Goal: Information Seeking & Learning: Understand process/instructions

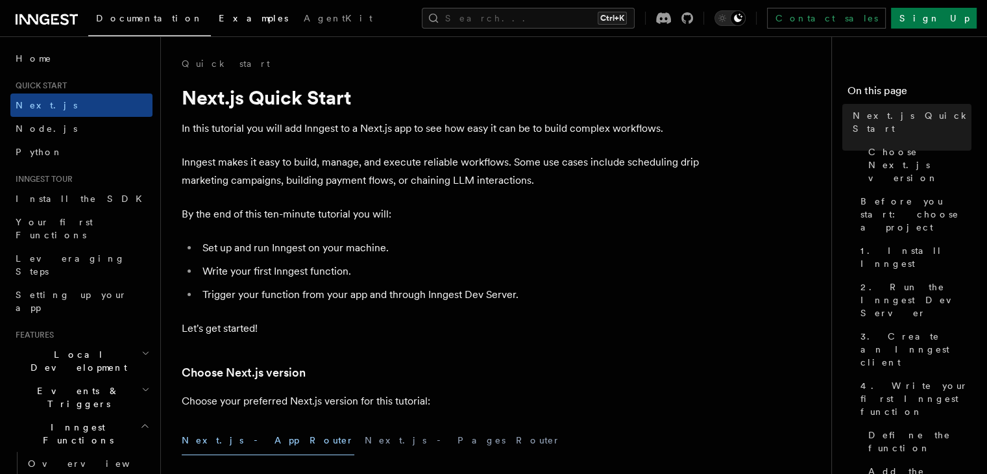
click at [219, 19] on span "Examples" at bounding box center [253, 18] width 69 height 10
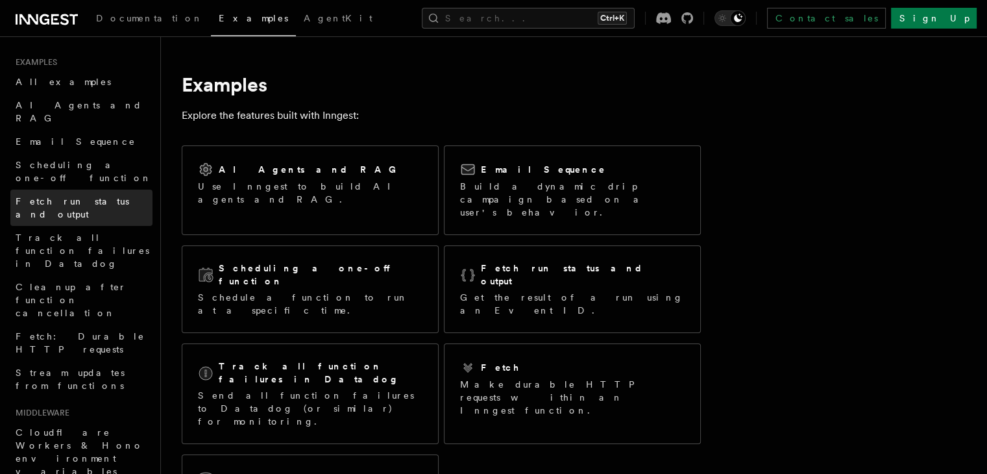
click at [83, 196] on span "Fetch run status and output" at bounding box center [73, 207] width 114 height 23
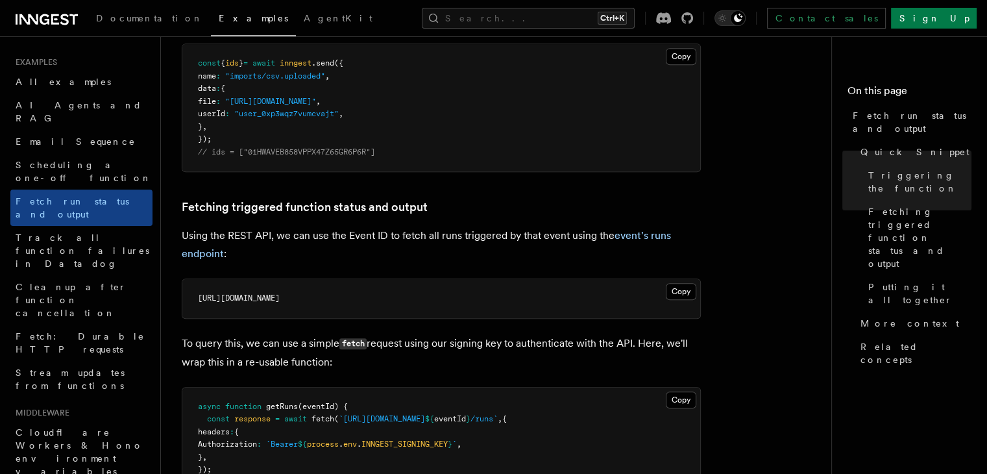
scroll to position [592, 0]
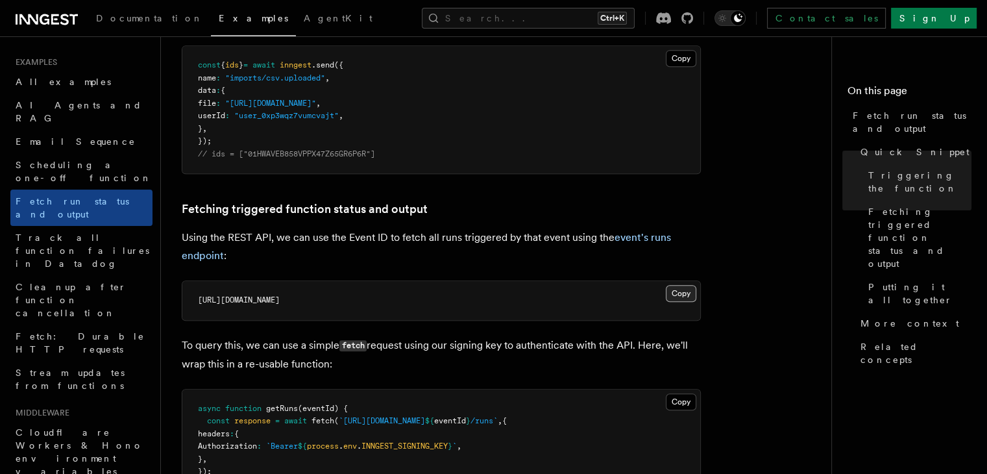
click at [688, 295] on button "Copy Copied" at bounding box center [681, 293] width 31 height 17
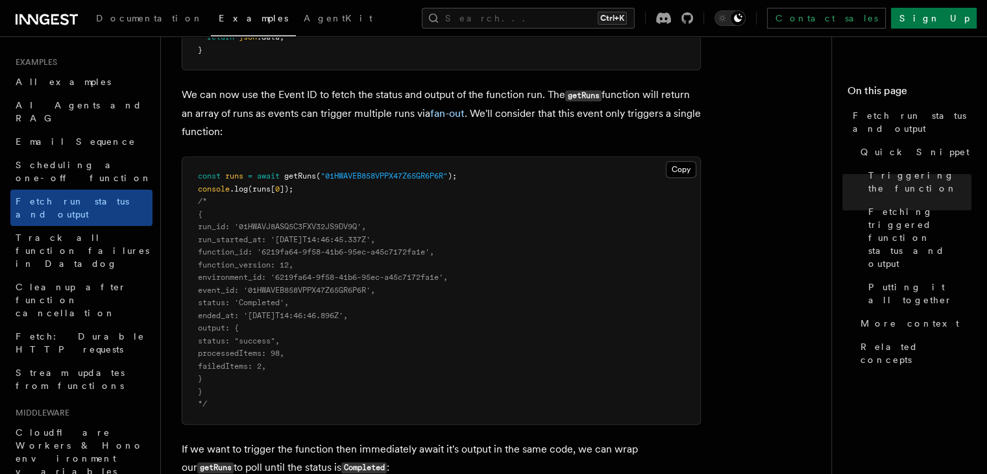
scroll to position [1056, 0]
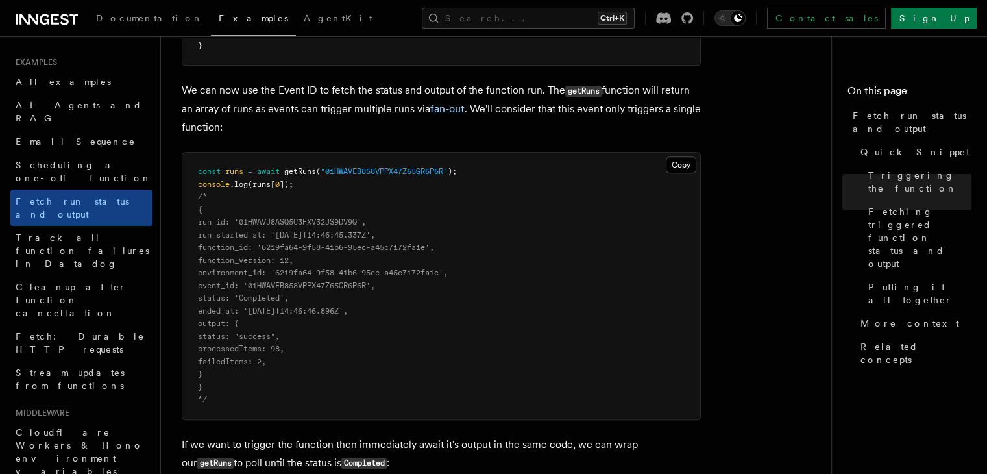
click at [477, 264] on pre "const runs = await getRuns ( "01HWAVEB858VPPX47Z65GR6P6R" ); console .log (runs…" at bounding box center [441, 286] width 518 height 267
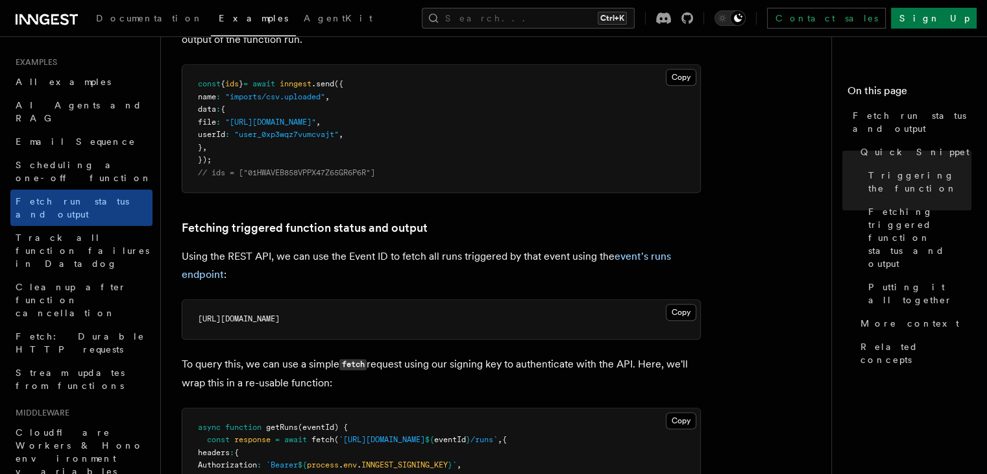
scroll to position [586, 0]
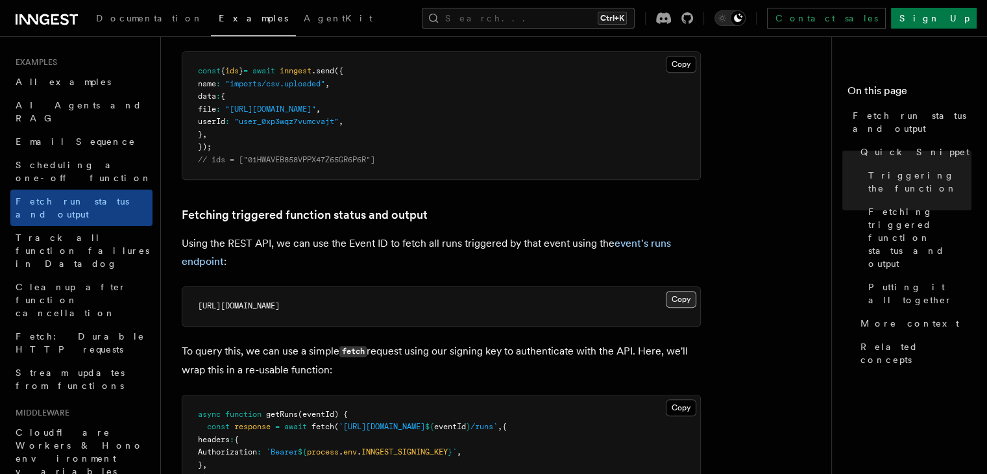
click at [678, 297] on button "Copy Copied" at bounding box center [681, 299] width 31 height 17
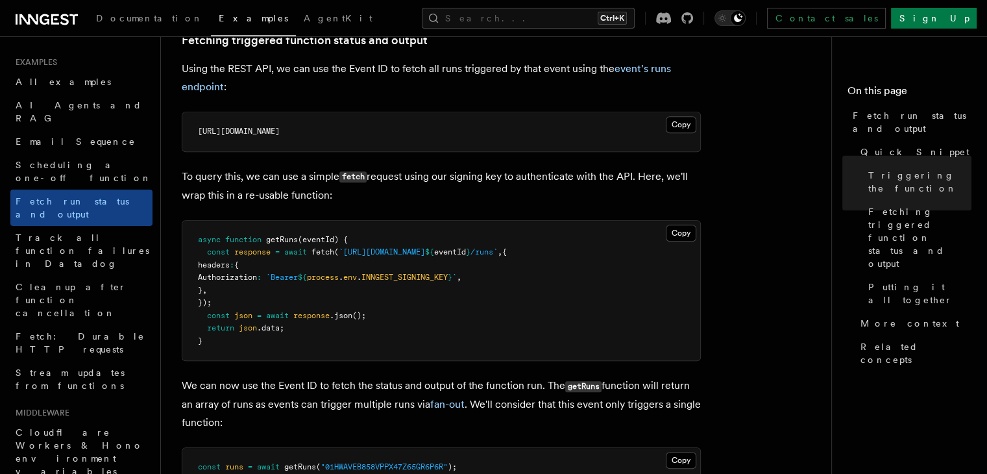
scroll to position [779, 0]
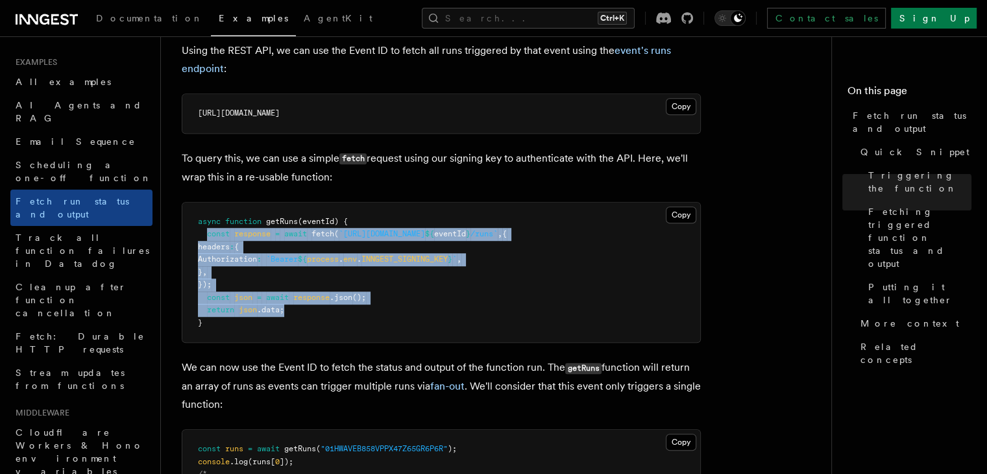
drag, startPoint x: 288, startPoint y: 312, endPoint x: 208, endPoint y: 233, distance: 112.5
click at [208, 233] on pre "async function getRuns (eventId) { const response = await fetch ( `[URL][DOMAIN…" at bounding box center [441, 273] width 518 height 140
copy code "const response = await fetch ( `[URL][DOMAIN_NAME] ${ eventId } /runs` , { head…"
click at [678, 105] on button "Copy Copied" at bounding box center [681, 106] width 31 height 17
click at [542, 260] on pre "async function getRuns (eventId) { const response = await fetch ( `[URL][DOMAIN…" at bounding box center [441, 273] width 518 height 140
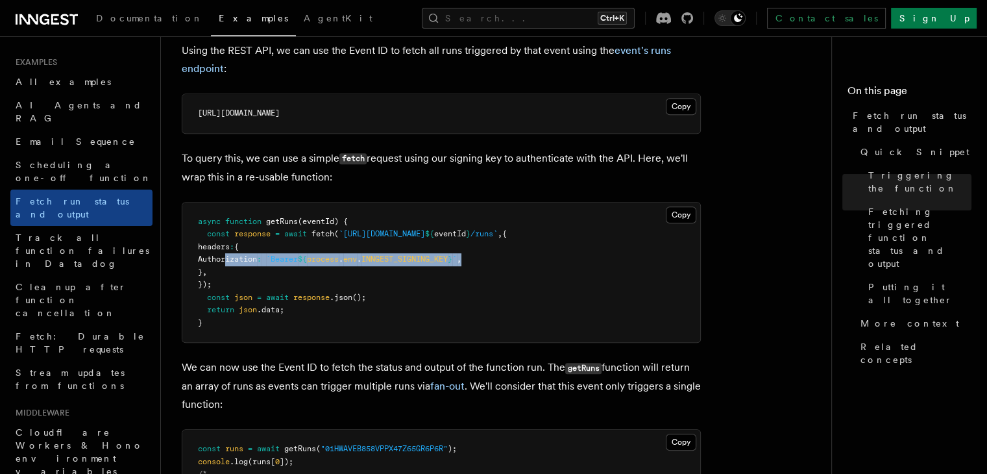
drag, startPoint x: 499, startPoint y: 257, endPoint x: 227, endPoint y: 258, distance: 272.0
click at [227, 258] on span "Authorization : `Bearer ${ process . env . INNGEST_SIGNING_KEY } ` ," at bounding box center [330, 258] width 264 height 9
copy span "Authorization : `Bearer ${ process . env . INNGEST_SIGNING_KEY } ` ,"
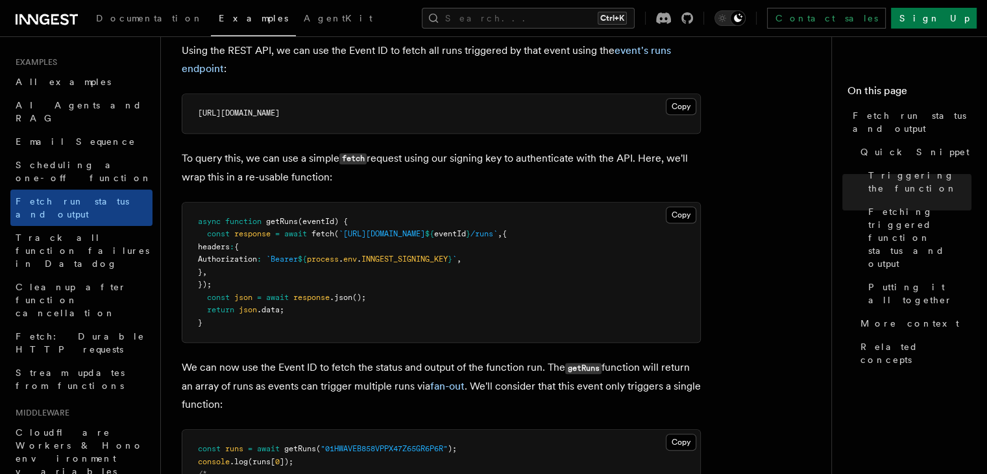
click at [444, 180] on p "To query this, we can use a simple fetch request using our signing key to authe…" at bounding box center [441, 167] width 519 height 37
